Goal: Connect with others: Connect with others

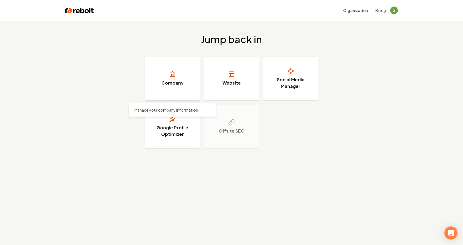
click at [189, 74] on link "Company" at bounding box center [172, 79] width 55 height 44
click at [172, 68] on link "Company" at bounding box center [172, 79] width 55 height 44
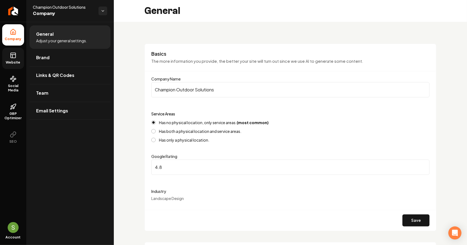
click at [20, 61] on span "Website" at bounding box center [13, 62] width 19 height 4
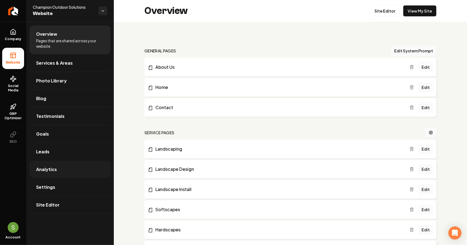
click at [52, 172] on span "Analytics" at bounding box center [46, 169] width 21 height 7
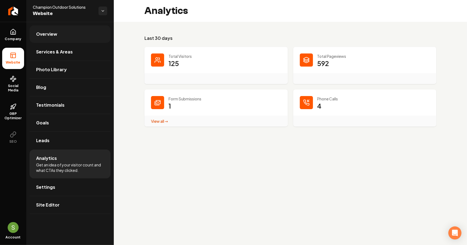
click at [60, 37] on link "Overview" at bounding box center [70, 33] width 81 height 17
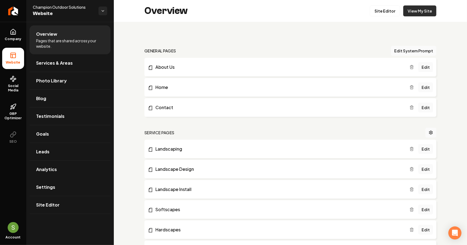
click at [407, 8] on link "View My Site" at bounding box center [419, 10] width 33 height 11
click at [18, 116] on span "GBP Optimizer" at bounding box center [13, 116] width 22 height 9
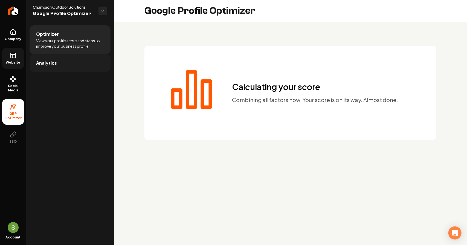
click at [57, 65] on link "Analytics" at bounding box center [70, 62] width 81 height 17
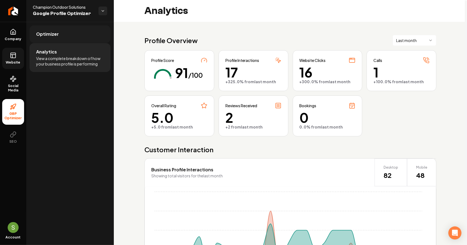
click at [70, 40] on link "Optimizer" at bounding box center [70, 33] width 81 height 17
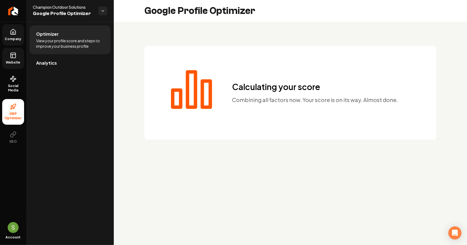
click at [6, 36] on link "Company" at bounding box center [13, 34] width 22 height 21
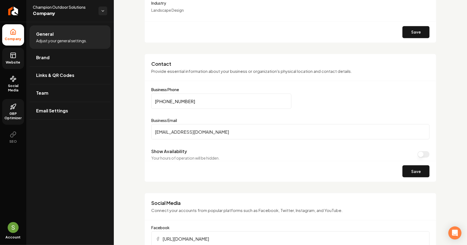
scroll to position [52, 0]
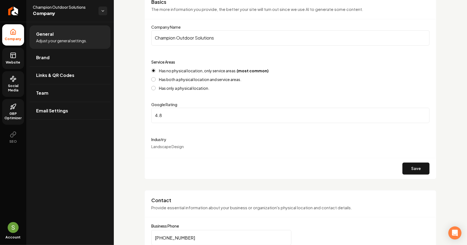
click at [13, 83] on link "Social Media" at bounding box center [13, 84] width 22 height 26
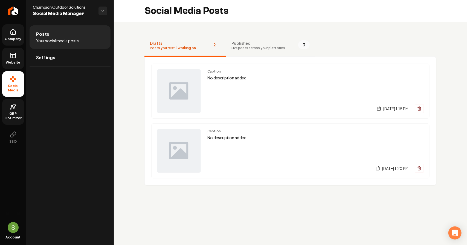
click at [239, 46] on span "Live posts across your platforms" at bounding box center [258, 48] width 54 height 4
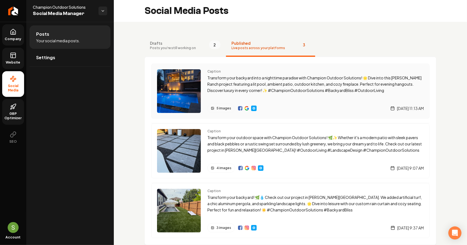
click at [257, 88] on p "Transform your backyard into a nighttime paradise with Champion Outdoor Solutio…" at bounding box center [315, 84] width 216 height 19
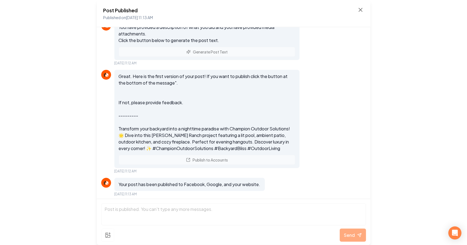
scroll to position [409, 0]
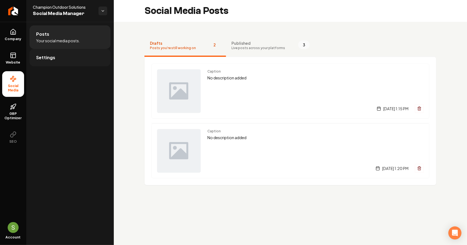
click at [54, 55] on span "Settings" at bounding box center [45, 57] width 19 height 7
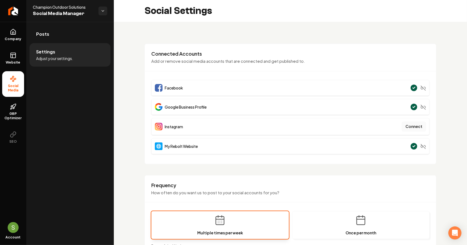
click at [410, 125] on button "Connect" at bounding box center [414, 127] width 24 height 10
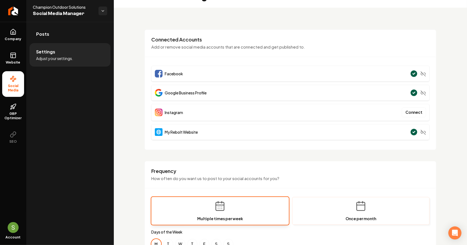
scroll to position [147, 0]
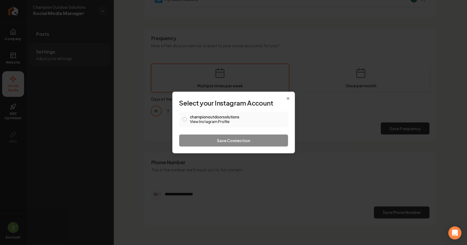
click at [200, 117] on label "championoutdoorsolutions View Instagram Profile" at bounding box center [237, 119] width 95 height 9
click at [187, 117] on button "championoutdoorsolutions View Instagram Profile" at bounding box center [184, 119] width 4 height 4
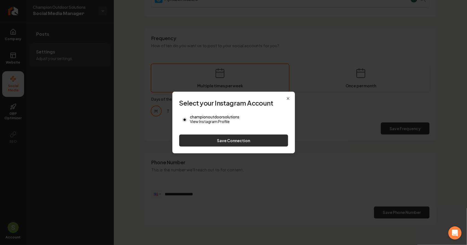
click at [217, 144] on button "Save Connection" at bounding box center [233, 141] width 109 height 12
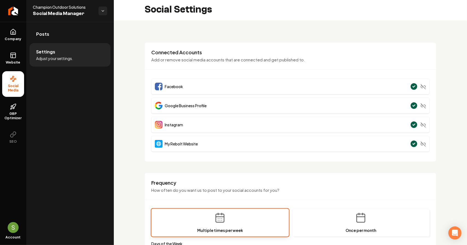
scroll to position [0, 0]
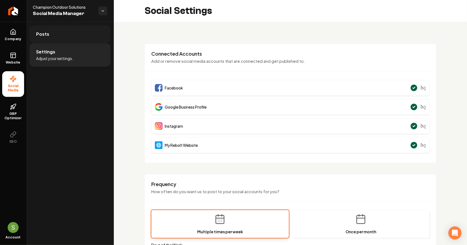
click at [55, 36] on link "Posts" at bounding box center [70, 33] width 81 height 17
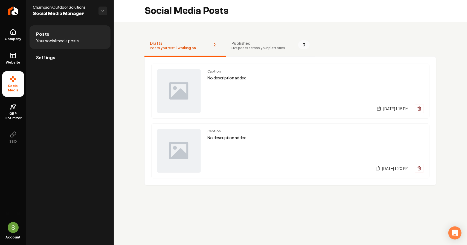
click at [235, 48] on span "Live posts across your platforms" at bounding box center [258, 48] width 54 height 4
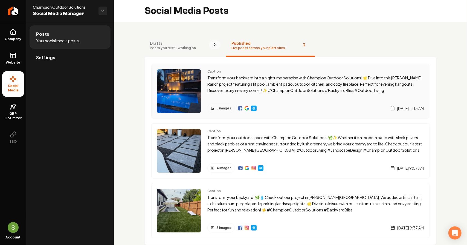
click at [246, 98] on div "Caption Transform your backyard into a nighttime paradise with Champion Outdoor…" at bounding box center [315, 91] width 216 height 44
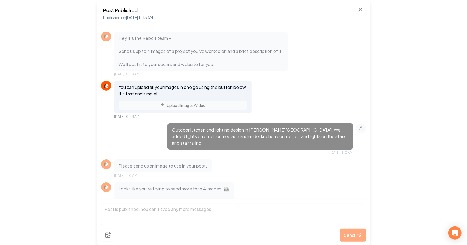
scroll to position [409, 0]
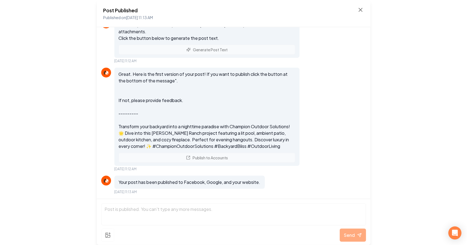
click at [356, 12] on div "Post Published Published on [DATE] 11:13 AM" at bounding box center [233, 14] width 260 height 14
click at [359, 11] on icon at bounding box center [360, 9] width 3 height 3
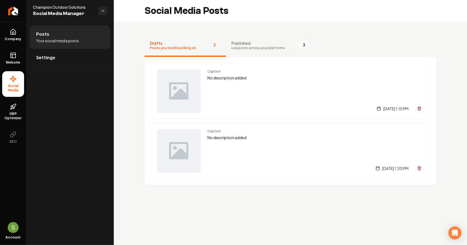
click at [263, 44] on span "Published" at bounding box center [258, 42] width 54 height 5
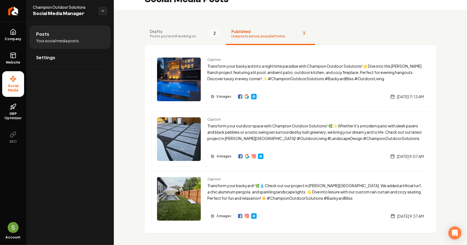
scroll to position [12, 0]
click at [10, 27] on link "Company" at bounding box center [13, 34] width 22 height 21
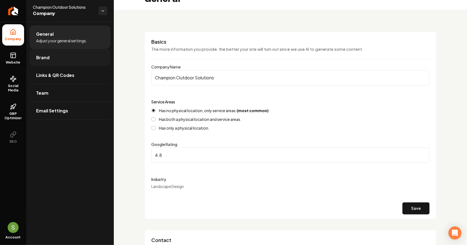
click at [45, 56] on span "Brand" at bounding box center [42, 57] width 13 height 7
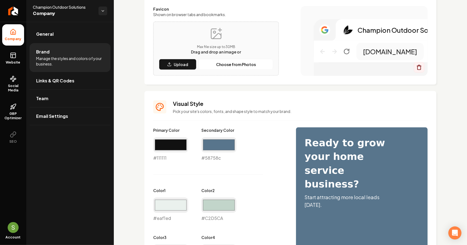
scroll to position [285, 0]
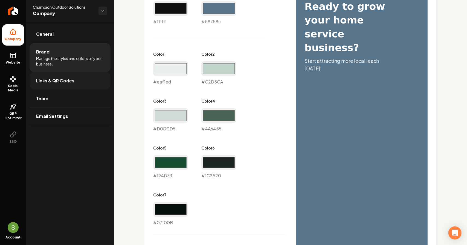
click at [60, 87] on link "Links & QR Codes" at bounding box center [70, 80] width 81 height 17
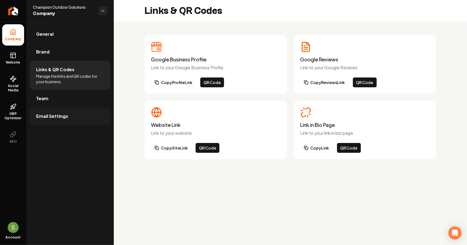
click at [54, 118] on span "Email Settings" at bounding box center [52, 116] width 32 height 7
